Goal: Navigation & Orientation: Understand site structure

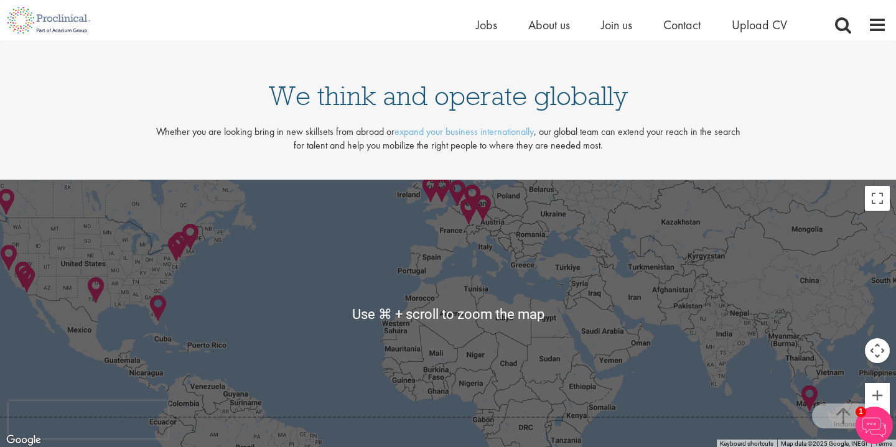
scroll to position [2480, 0]
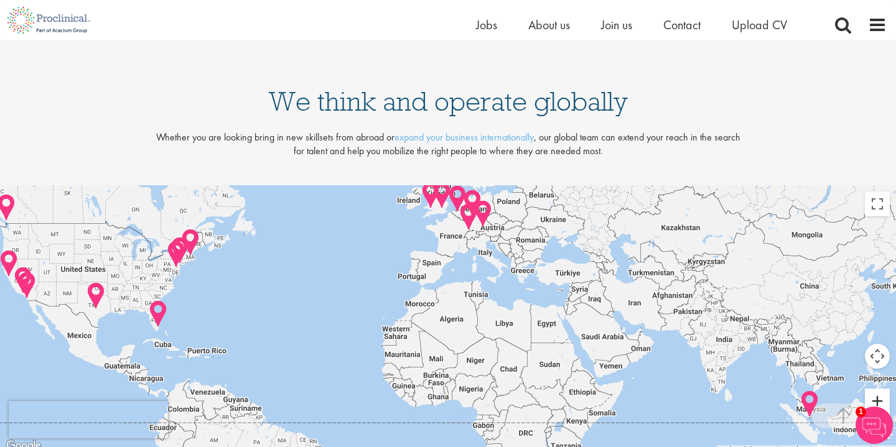
click at [878, 395] on button "Zoom in" at bounding box center [877, 401] width 25 height 25
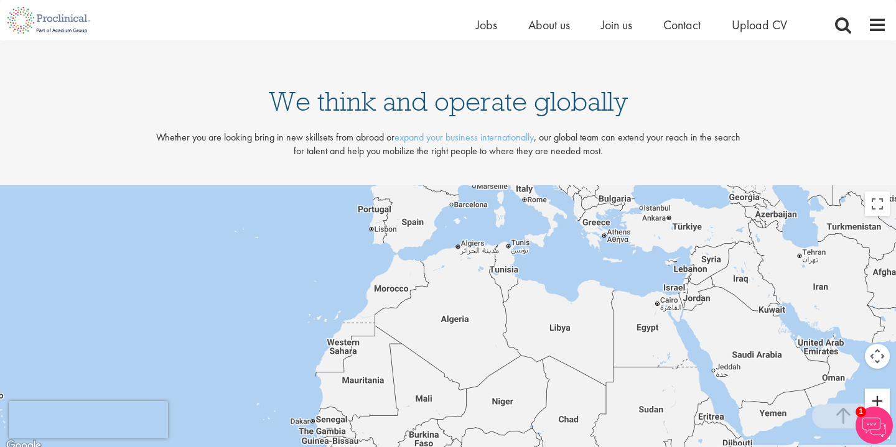
click at [878, 395] on button "Zoom in" at bounding box center [877, 401] width 25 height 25
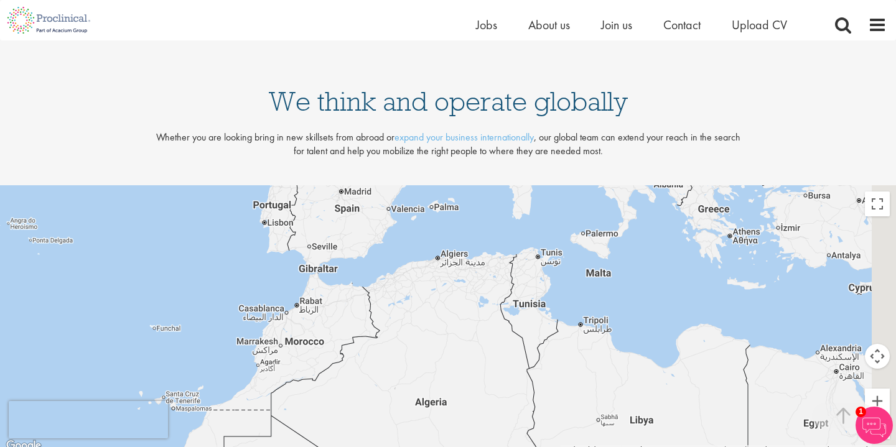
drag, startPoint x: 596, startPoint y: 273, endPoint x: 518, endPoint y: 464, distance: 207.1
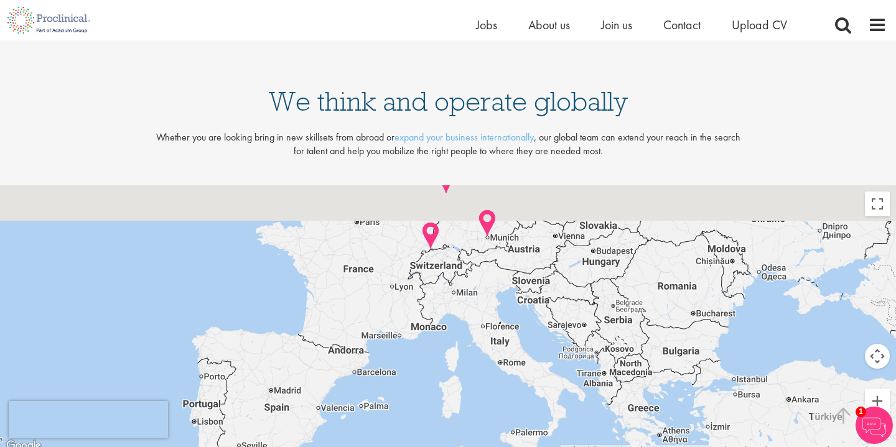
drag, startPoint x: 515, startPoint y: 320, endPoint x: 515, endPoint y: 440, distance: 120.1
click at [515, 441] on div at bounding box center [448, 319] width 896 height 269
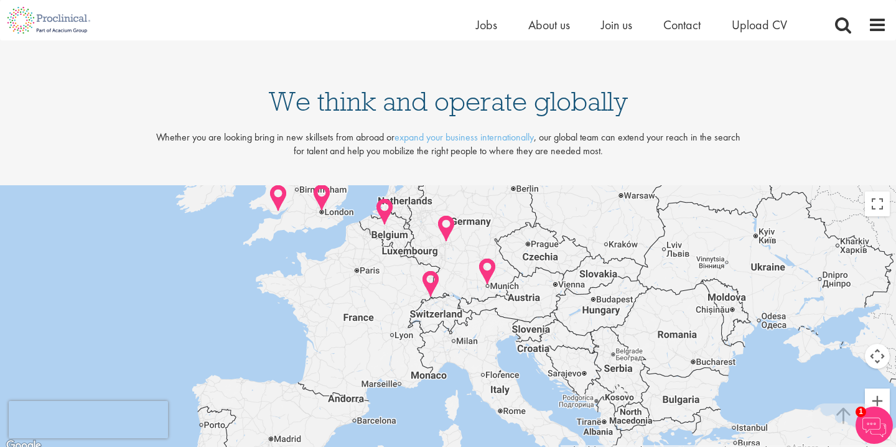
drag, startPoint x: 514, startPoint y: 320, endPoint x: 514, endPoint y: 343, distance: 23.0
click at [514, 345] on div at bounding box center [448, 319] width 896 height 269
click at [878, 402] on button "Zoom in" at bounding box center [877, 401] width 25 height 25
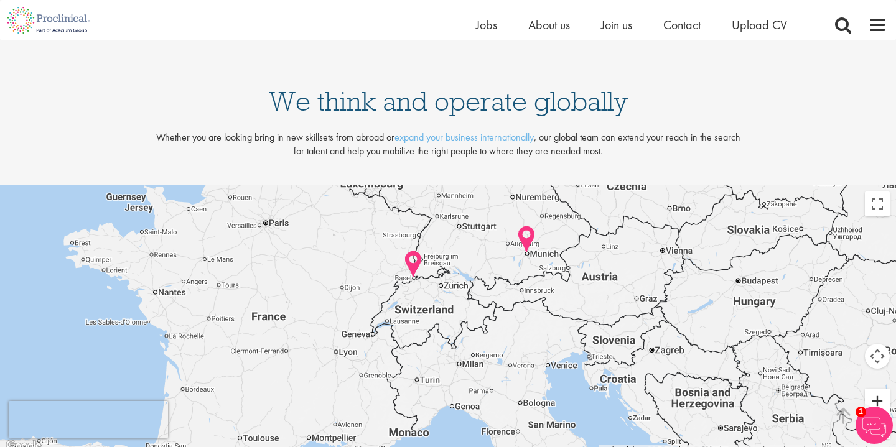
click at [883, 394] on button "Zoom in" at bounding box center [877, 401] width 25 height 25
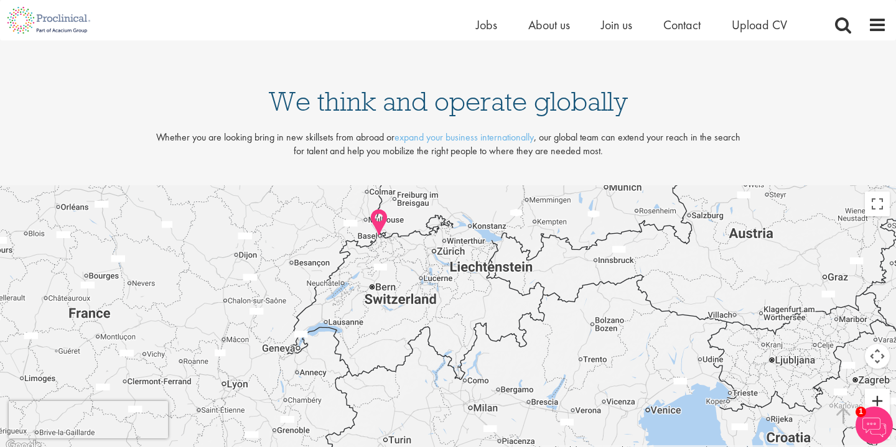
click at [883, 394] on button "Zoom in" at bounding box center [877, 401] width 25 height 25
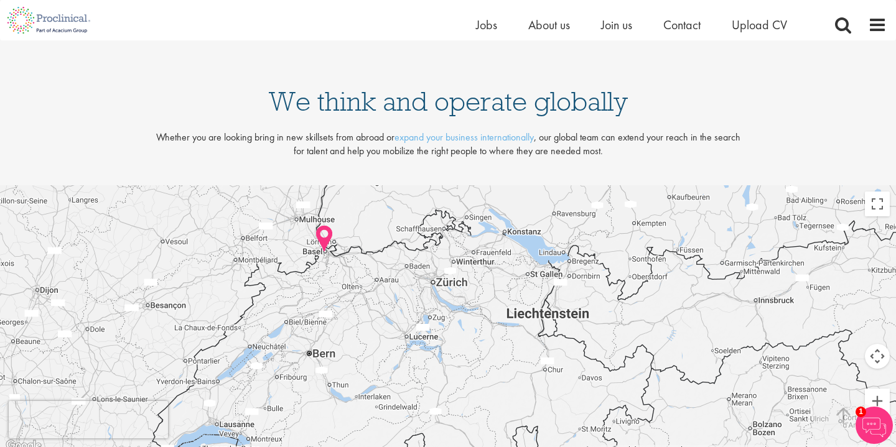
drag, startPoint x: 426, startPoint y: 271, endPoint x: 438, endPoint y: 362, distance: 91.6
click at [439, 363] on div at bounding box center [448, 319] width 896 height 269
